Goal: Information Seeking & Learning: Learn about a topic

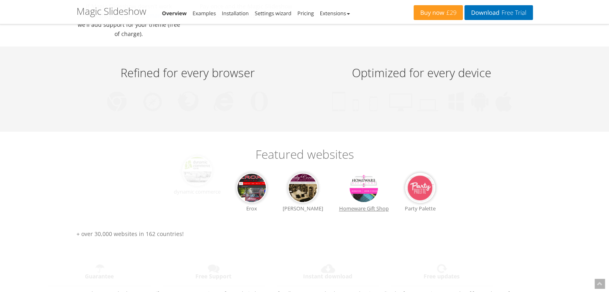
scroll to position [641, 0]
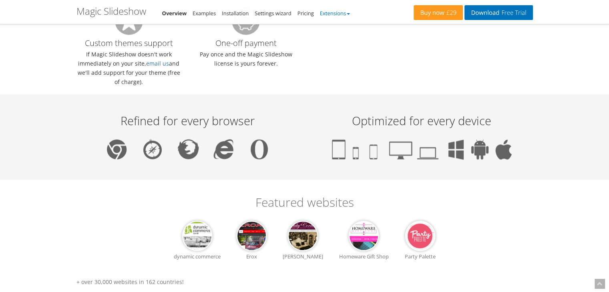
click at [350, 16] on link "Extensions" at bounding box center [335, 13] width 30 height 7
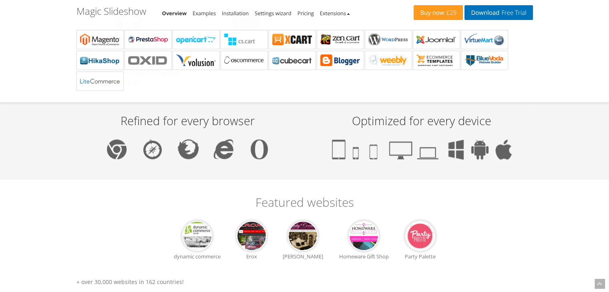
click at [77, 139] on div "Refined for every browser Optimized for every device" at bounding box center [305, 137] width 457 height 85
click at [349, 15] on link "Extensions" at bounding box center [335, 13] width 30 height 7
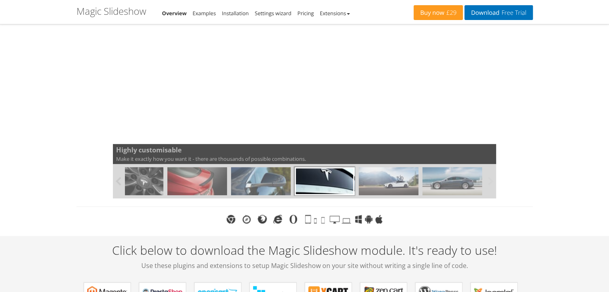
scroll to position [0, 0]
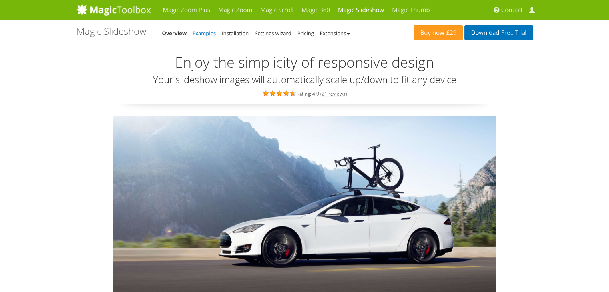
click at [200, 32] on link "Examples" at bounding box center [204, 33] width 23 height 7
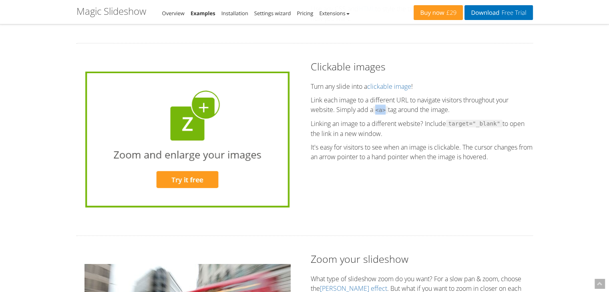
scroll to position [1723, 0]
drag, startPoint x: 376, startPoint y: 109, endPoint x: 385, endPoint y: 109, distance: 8.4
click at [385, 109] on code "<a>" at bounding box center [380, 111] width 15 height 8
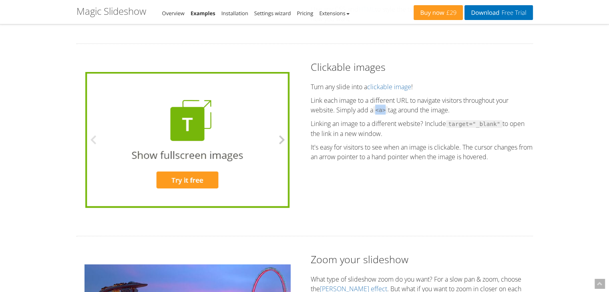
click at [280, 138] on button at bounding box center [279, 140] width 24 height 136
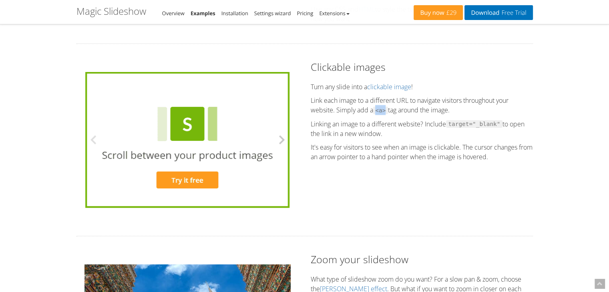
click at [280, 138] on button at bounding box center [279, 140] width 24 height 136
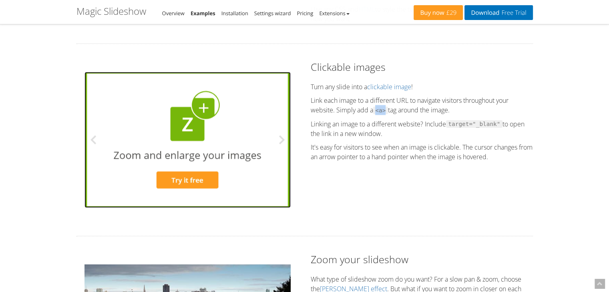
click at [182, 131] on img at bounding box center [187, 140] width 204 height 136
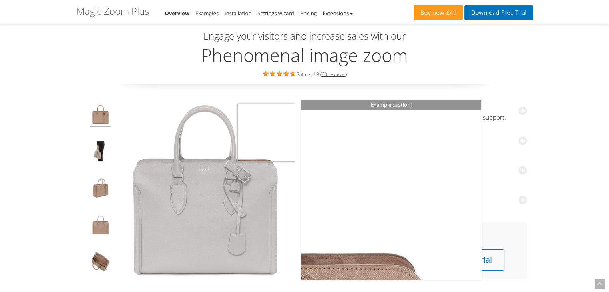
scroll to position [80, 0]
